Goal: Find specific page/section: Find specific page/section

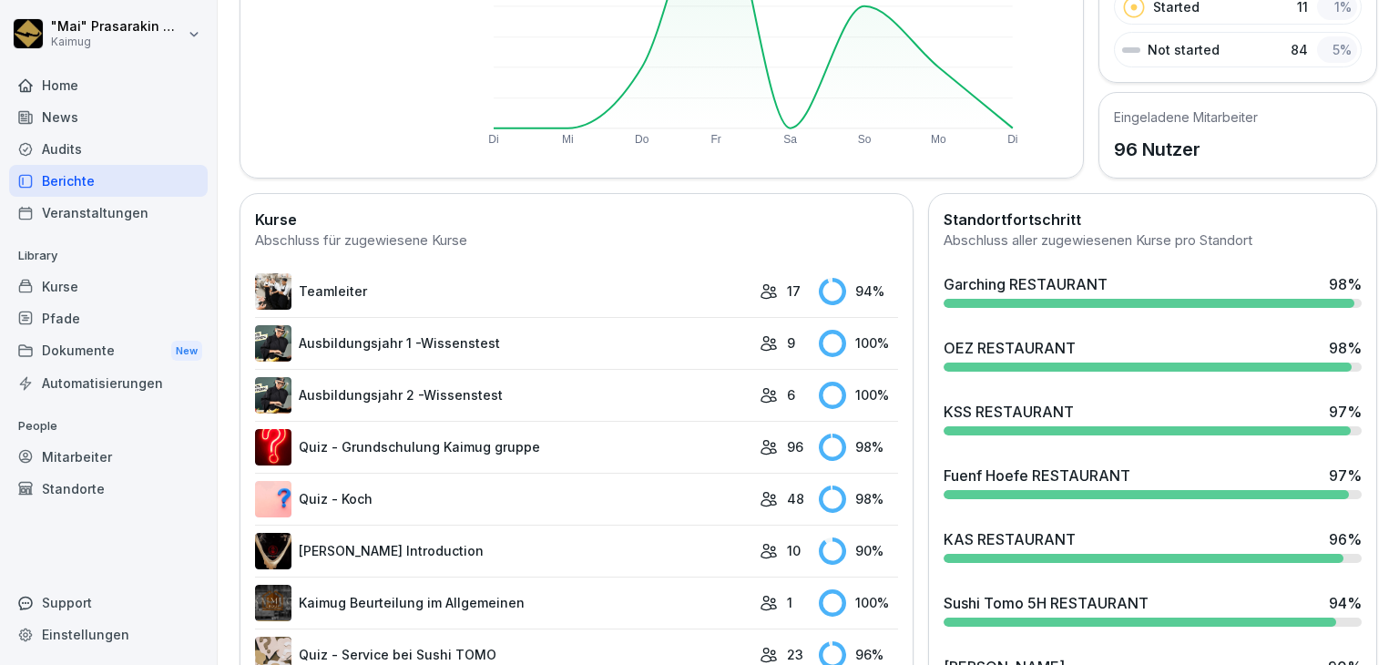
scroll to position [364, 0]
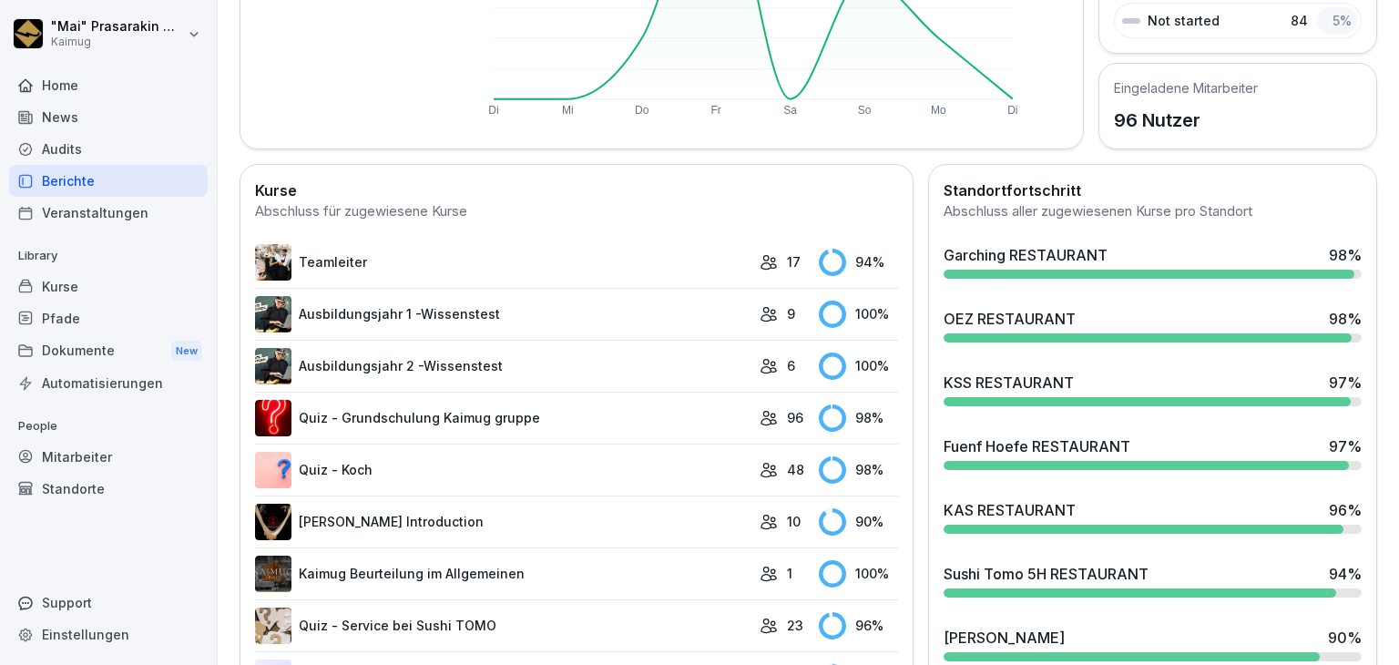
click at [966, 499] on div "KAS RESTAURANT" at bounding box center [1010, 510] width 132 height 22
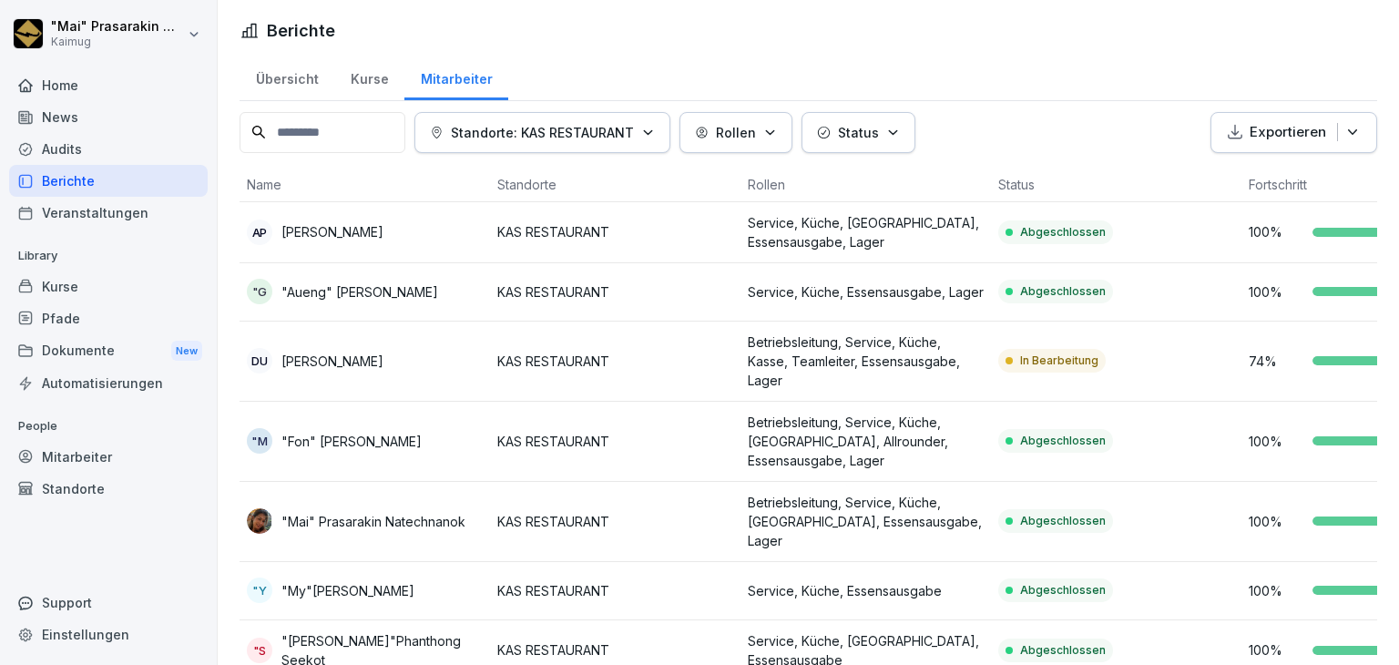
click at [278, 76] on div "Übersicht" at bounding box center [287, 77] width 95 height 46
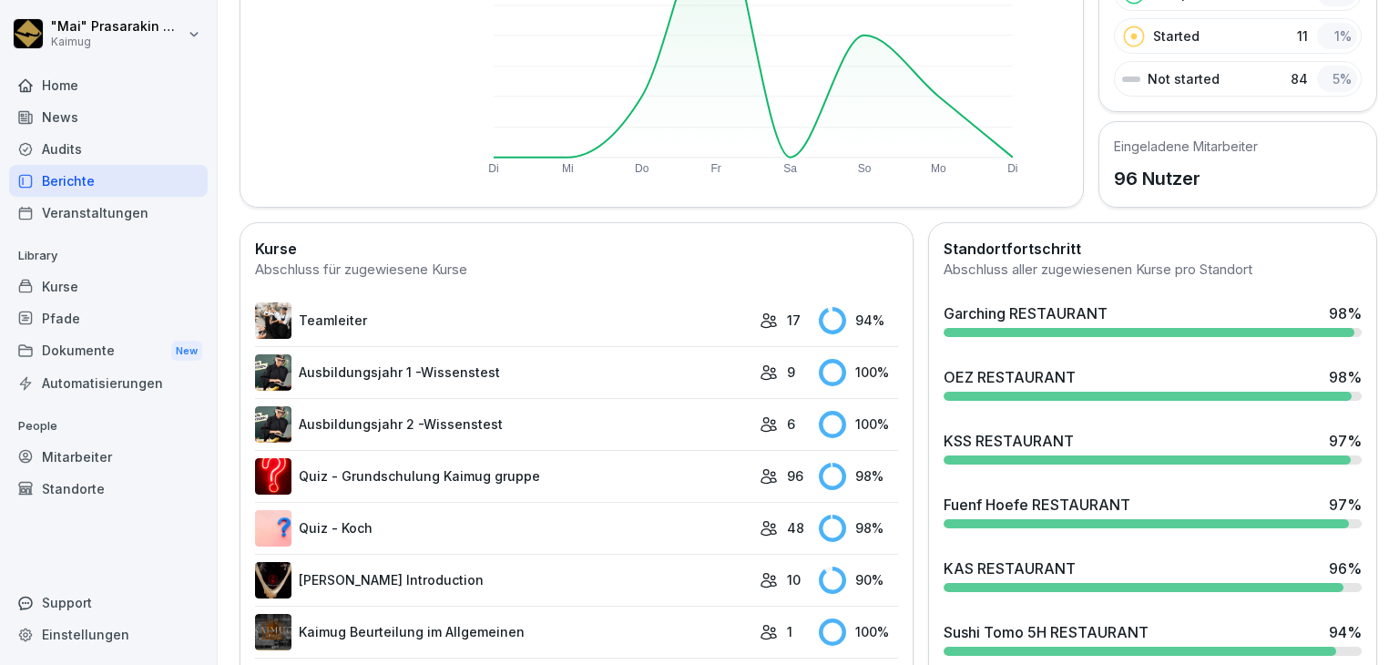
scroll to position [455, 0]
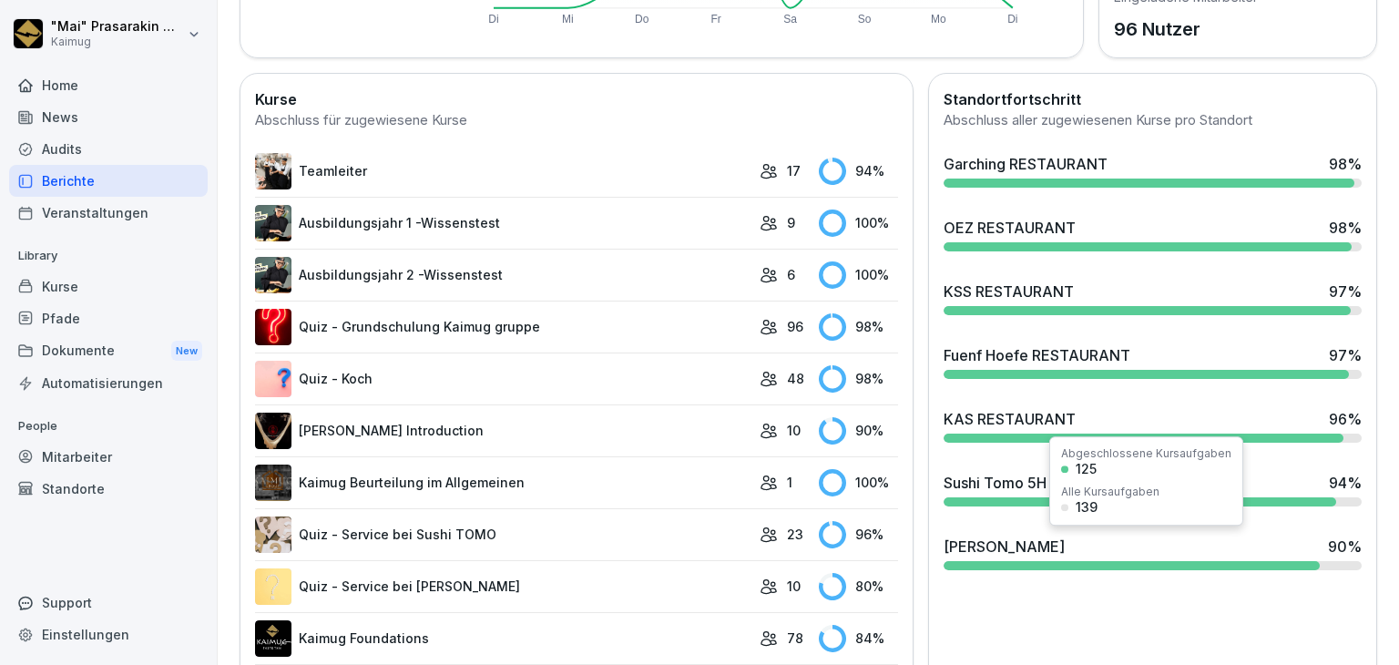
click at [984, 561] on div at bounding box center [1132, 565] width 376 height 9
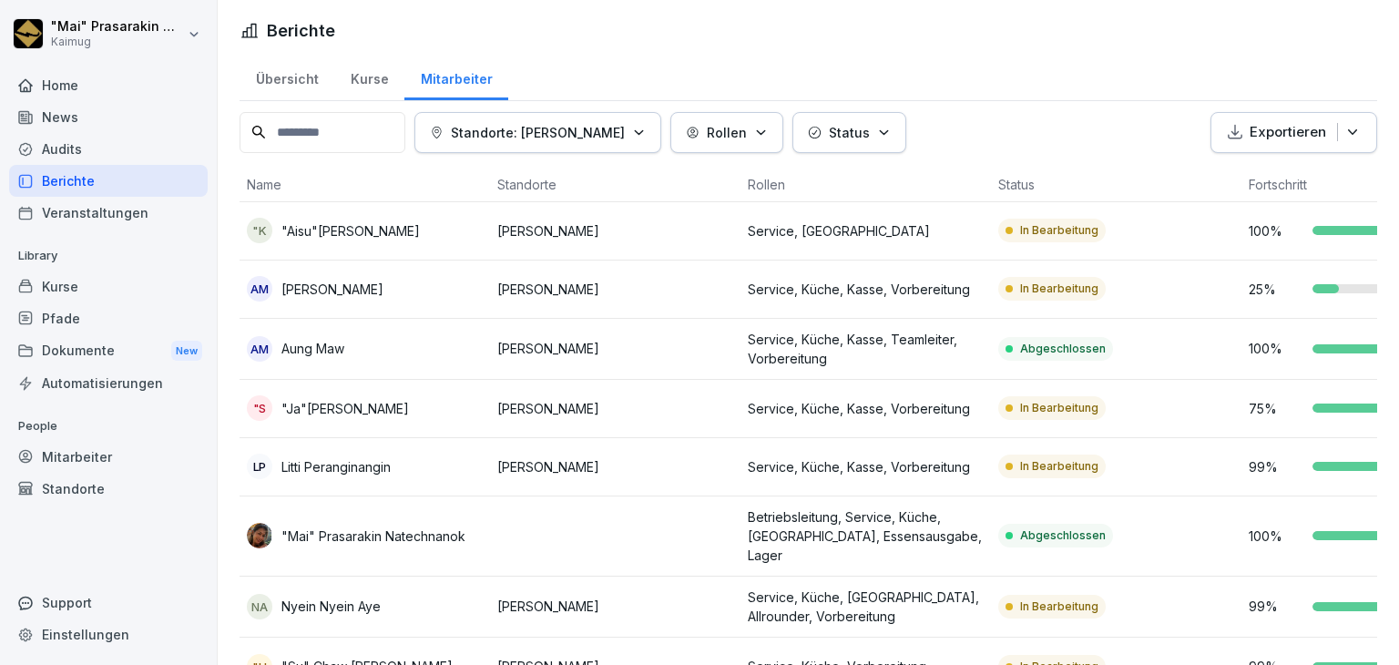
click at [286, 64] on div "Übersicht" at bounding box center [287, 77] width 95 height 46
